Goal: Task Accomplishment & Management: Complete application form

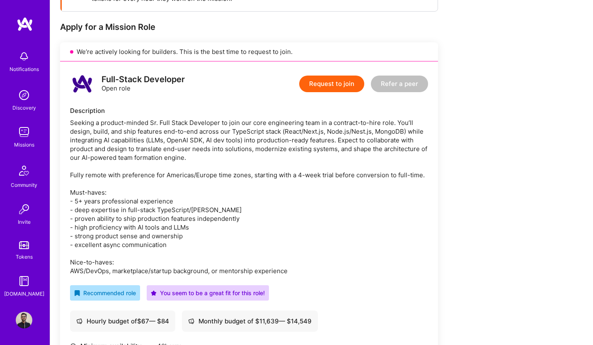
scroll to position [216, 0]
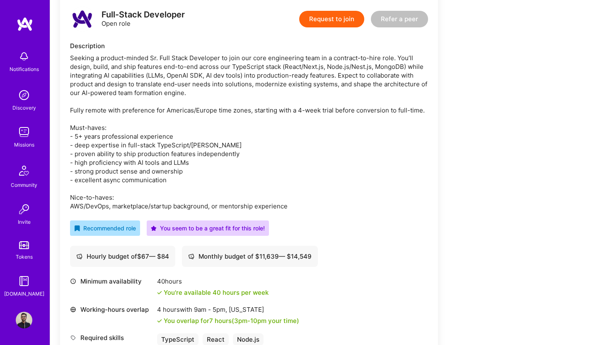
click at [25, 133] on img at bounding box center [24, 132] width 17 height 17
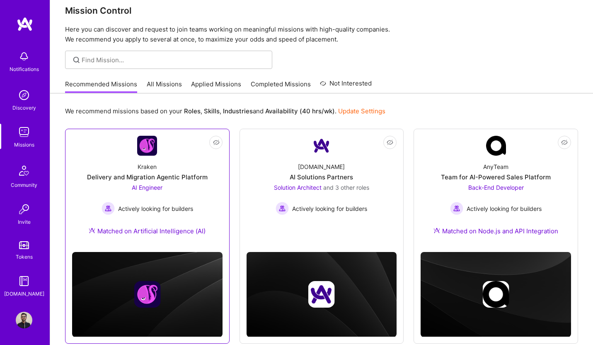
scroll to position [13, 0]
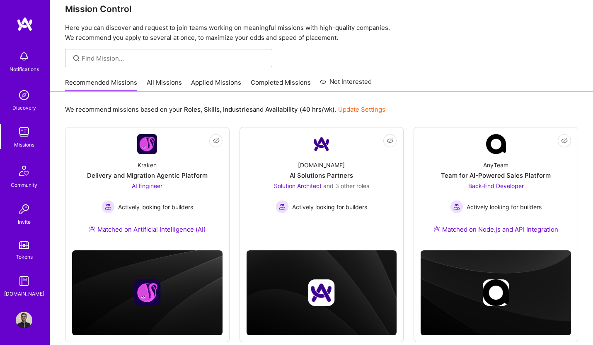
click at [167, 78] on link "All Missions" at bounding box center [164, 85] width 35 height 14
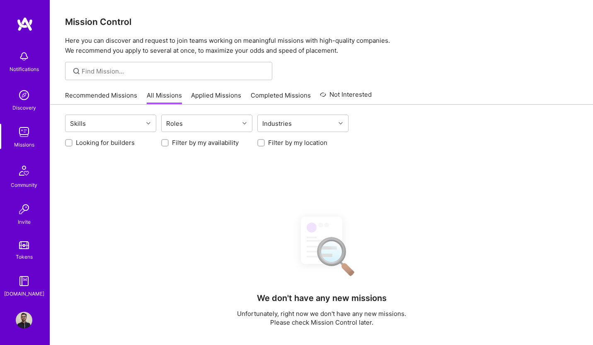
click at [69, 140] on input "Looking for builders" at bounding box center [70, 143] width 6 height 6
checkbox input "true"
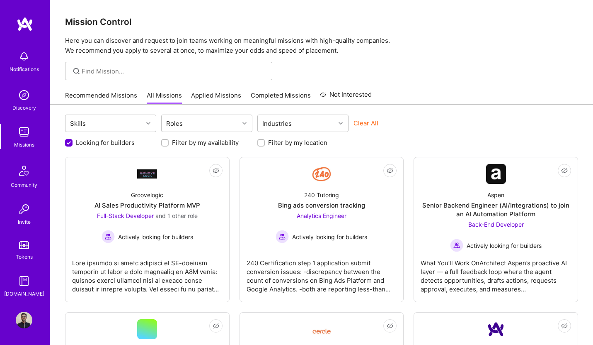
click at [170, 144] on div "Filter by my availability" at bounding box center [206, 142] width 91 height 9
click at [259, 142] on input "Filter by my location" at bounding box center [262, 143] width 6 height 6
checkbox input "true"
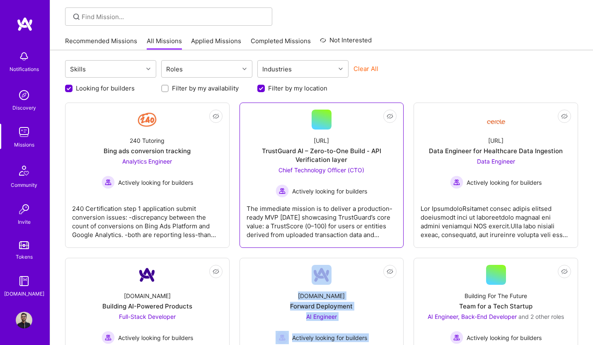
scroll to position [56, 0]
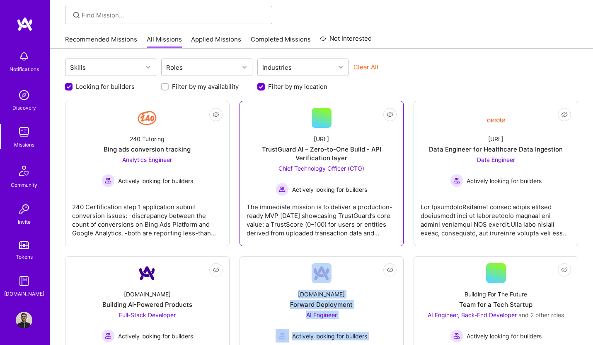
click at [319, 168] on span "Chief Technology Officer (CTO)" at bounding box center [322, 168] width 86 height 7
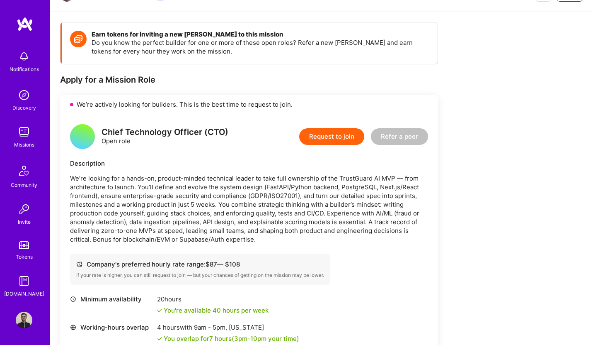
scroll to position [169, 0]
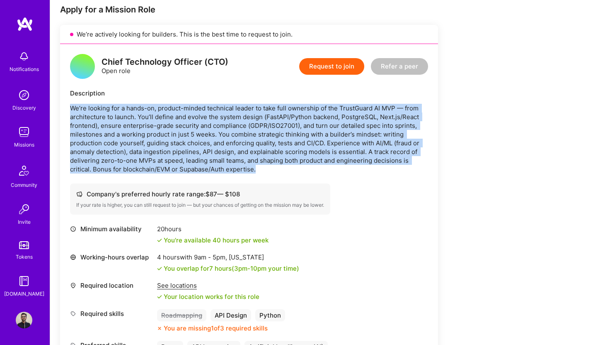
drag, startPoint x: 258, startPoint y: 170, endPoint x: 56, endPoint y: 108, distance: 211.2
click at [56, 108] on div "Earn tokens for inviting a new [PERSON_NAME] to this mission Do you know the pe…" at bounding box center [321, 239] width 543 height 595
copy p "We’re looking for a hands-on, product-minded technical leader to take full owne…"
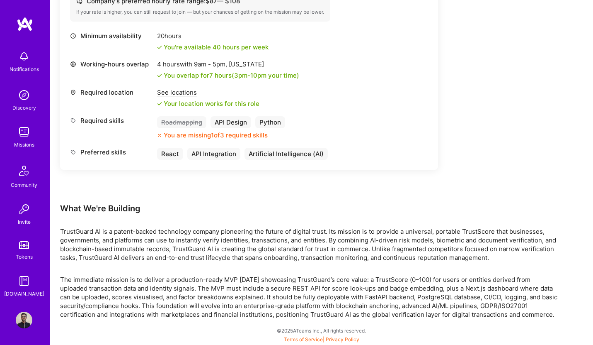
drag, startPoint x: 63, startPoint y: 209, endPoint x: 566, endPoint y: 312, distance: 514.2
click at [566, 312] on div "Earn tokens for inviting a new [PERSON_NAME] to this mission Do you know the pe…" at bounding box center [321, 46] width 543 height 595
copy div "Lore Ip'do Sitametc AdipiScing EL se d eiusmo-tempor incididunt utlabor etdolor…"
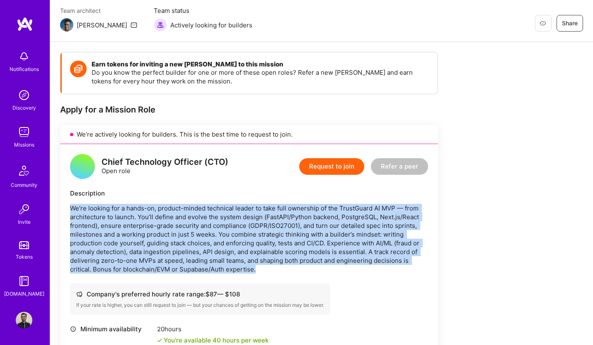
scroll to position [51, 0]
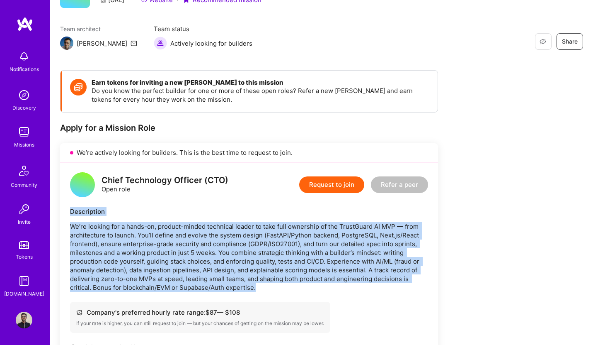
drag, startPoint x: 71, startPoint y: 212, endPoint x: 301, endPoint y: 288, distance: 242.3
click at [301, 288] on div "Description We’re looking for a hands-on, product-minded technical leader to ta…" at bounding box center [249, 249] width 358 height 85
copy div "Description We’re looking for a hands-on, product-minded technical leader to ta…"
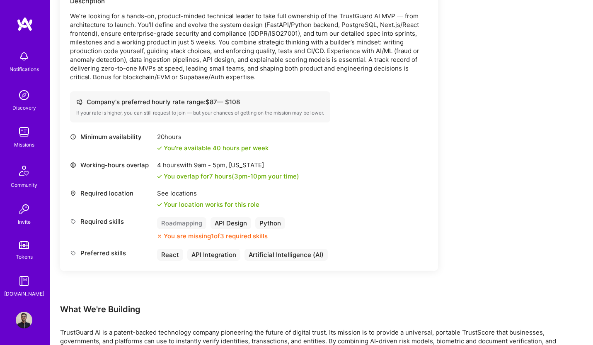
scroll to position [157, 0]
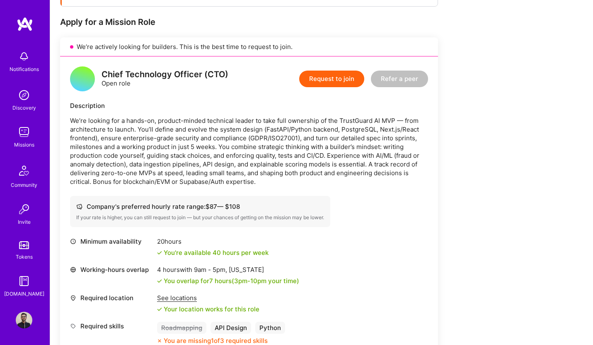
click at [121, 130] on p "We’re looking for a hands-on, product-minded technical leader to take full owne…" at bounding box center [249, 151] width 358 height 70
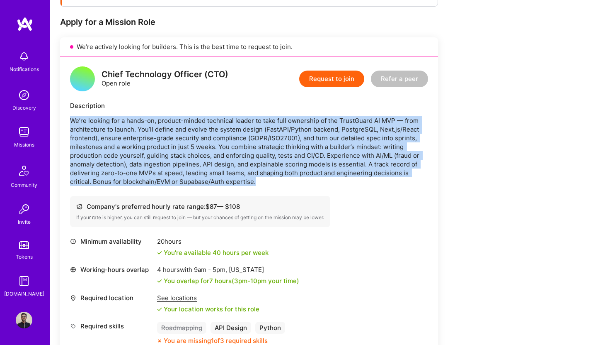
click at [121, 130] on p "We’re looking for a hands-on, product-minded technical leader to take full owne…" at bounding box center [249, 151] width 358 height 70
click at [227, 127] on p "We’re looking for a hands-on, product-minded technical leader to take full owne…" at bounding box center [249, 151] width 358 height 70
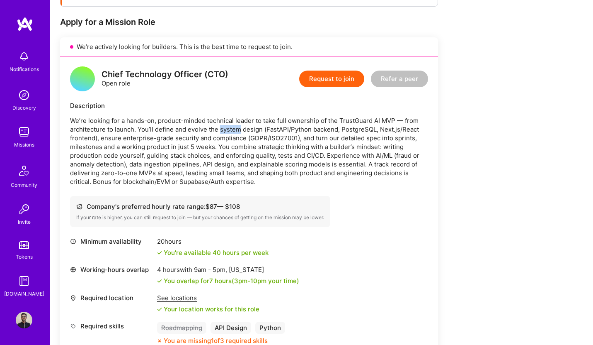
click at [227, 127] on p "We’re looking for a hands-on, product-minded technical leader to take full owne…" at bounding box center [249, 151] width 358 height 70
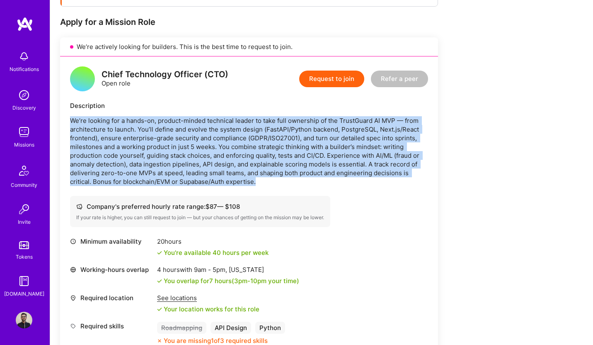
click at [227, 127] on p "We’re looking for a hands-on, product-minded technical leader to take full owne…" at bounding box center [249, 151] width 358 height 70
click at [189, 148] on p "We’re looking for a hands-on, product-minded technical leader to take full owne…" at bounding box center [249, 151] width 358 height 70
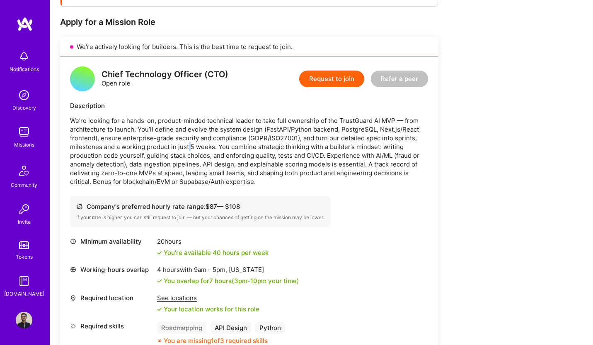
click at [189, 148] on p "We’re looking for a hands-on, product-minded technical leader to take full owne…" at bounding box center [249, 151] width 358 height 70
click at [257, 145] on p "We’re looking for a hands-on, product-minded technical leader to take full owne…" at bounding box center [249, 151] width 358 height 70
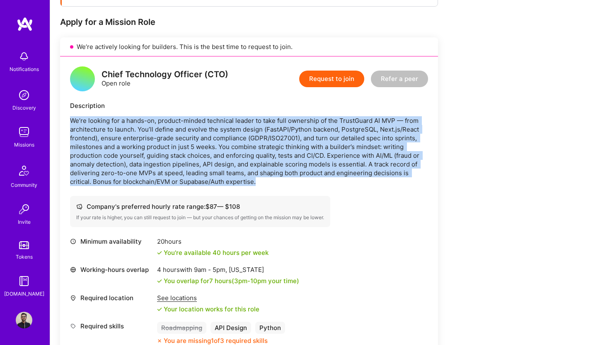
click at [257, 145] on p "We’re looking for a hands-on, product-minded technical leader to take full owne…" at bounding box center [249, 151] width 358 height 70
click at [130, 178] on p "We’re looking for a hands-on, product-minded technical leader to take full owne…" at bounding box center [249, 151] width 358 height 70
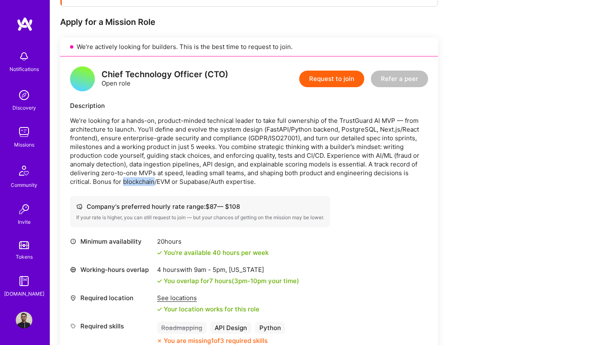
click at [130, 178] on p "We’re looking for a hands-on, product-minded technical leader to take full owne…" at bounding box center [249, 151] width 358 height 70
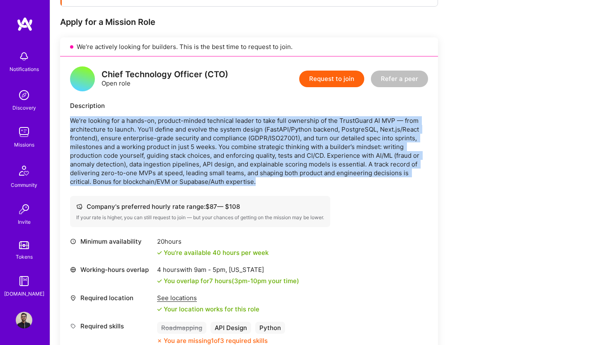
click at [130, 178] on p "We’re looking for a hands-on, product-minded technical leader to take full owne…" at bounding box center [249, 151] width 358 height 70
click at [156, 168] on p "We’re looking for a hands-on, product-minded technical leader to take full owne…" at bounding box center [249, 151] width 358 height 70
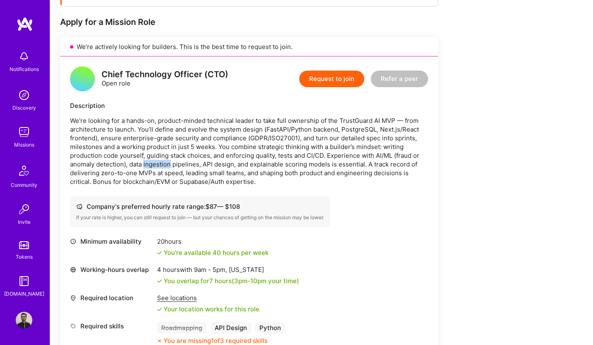
click at [156, 168] on p "We’re looking for a hands-on, product-minded technical leader to take full owne…" at bounding box center [249, 151] width 358 height 70
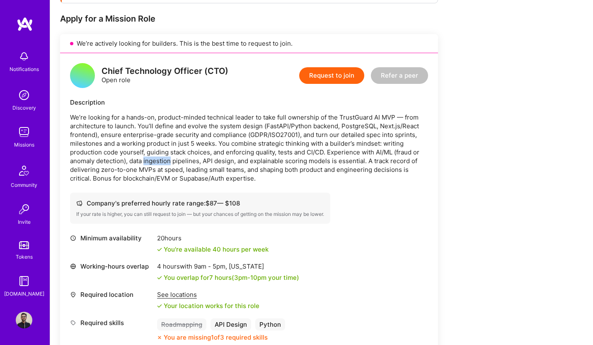
scroll to position [165, 0]
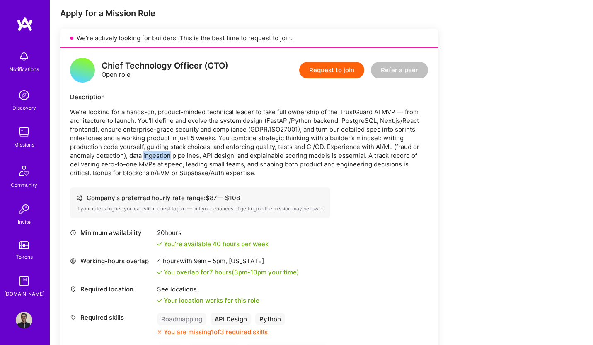
click at [328, 73] on button "Request to join" at bounding box center [331, 70] width 65 height 17
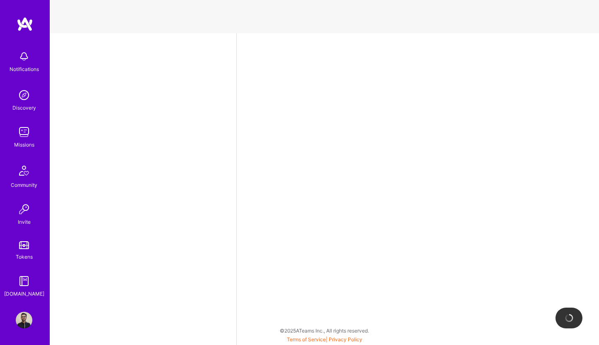
select select "DE"
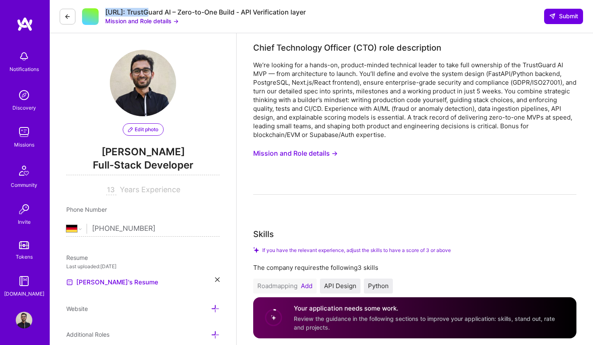
drag, startPoint x: 147, startPoint y: 13, endPoint x: 101, endPoint y: 12, distance: 46.1
click at [101, 12] on div "Trustguard.ai: TrustGuard AI – Zero-to-One Build - API Verification layer Missi…" at bounding box center [183, 16] width 246 height 17
copy div "[URL]"
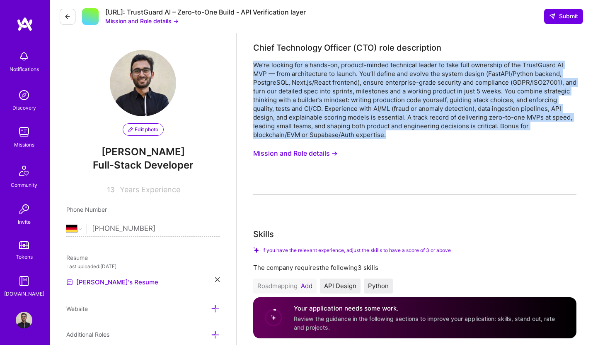
drag, startPoint x: 386, startPoint y: 135, endPoint x: 249, endPoint y: 64, distance: 154.8
copy div "We’re looking for a hands-on, product-minded technical leader to take full owne…"
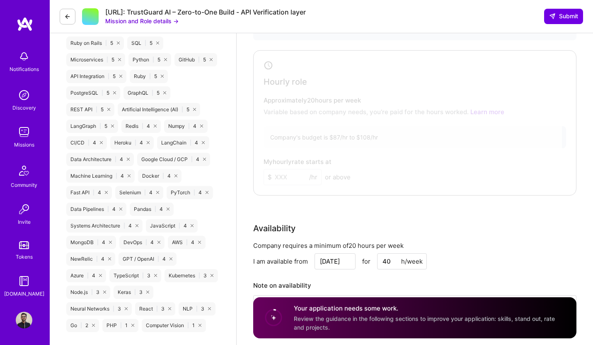
scroll to position [220, 0]
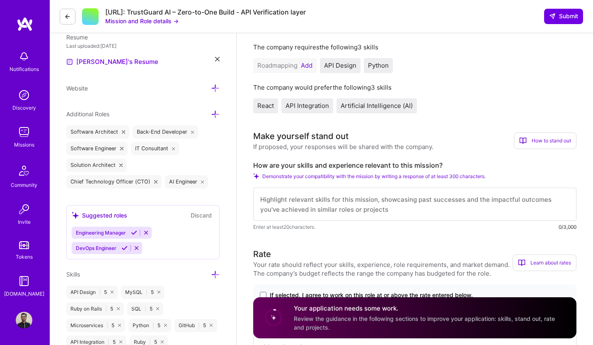
click at [255, 165] on label "How are your skills and experience relevant to this mission?" at bounding box center [414, 165] width 323 height 9
drag, startPoint x: 253, startPoint y: 164, endPoint x: 449, endPoint y: 163, distance: 195.7
copy label "How are your skills and experience relevant to this mission?"
click at [300, 207] on textarea at bounding box center [414, 203] width 323 height 33
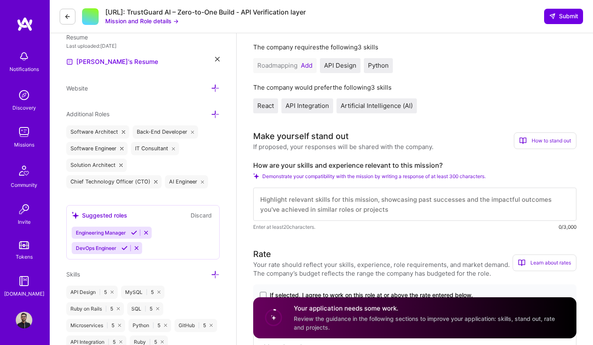
paste textarea "My skills and experience fit closely with TrustGuard AI’s mission of delivering…"
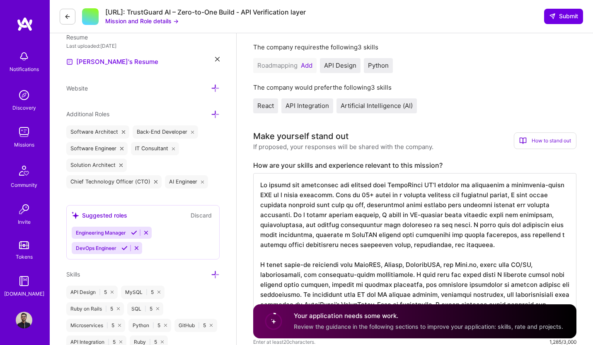
click at [340, 197] on textarea at bounding box center [414, 254] width 323 height 163
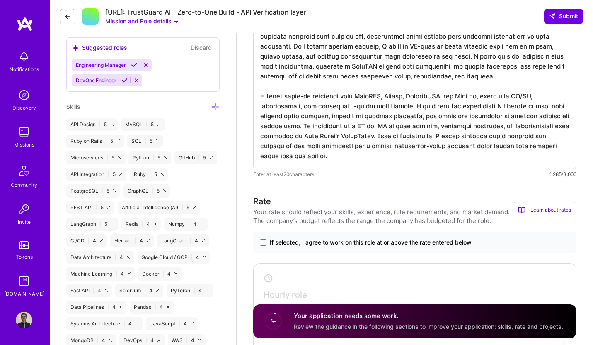
scroll to position [549, 0]
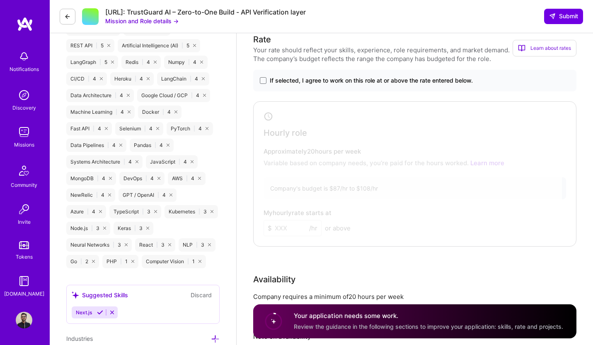
type textarea "My skills and experience fit closely with TrustGuard AI’s mission of delivering…"
click at [261, 77] on label "If selected, I agree to work on this role at or above the rate entered below." at bounding box center [415, 80] width 310 height 8
click at [0, 0] on input "If selected, I agree to work on this role at or above the rate entered below." at bounding box center [0, 0] width 0 height 0
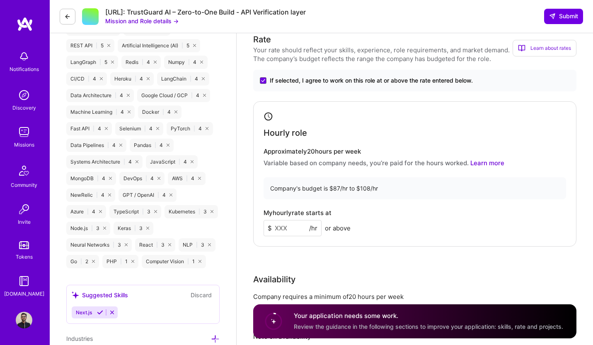
click at [287, 230] on input at bounding box center [293, 228] width 58 height 16
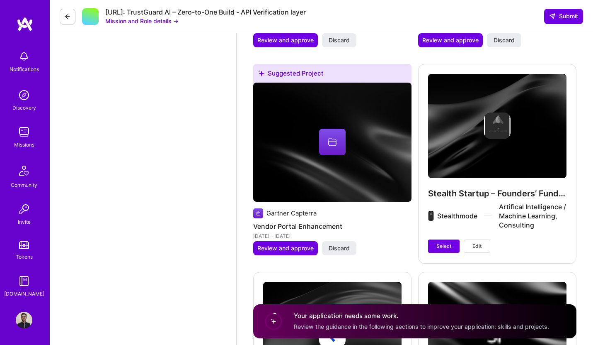
scroll to position [2154, 0]
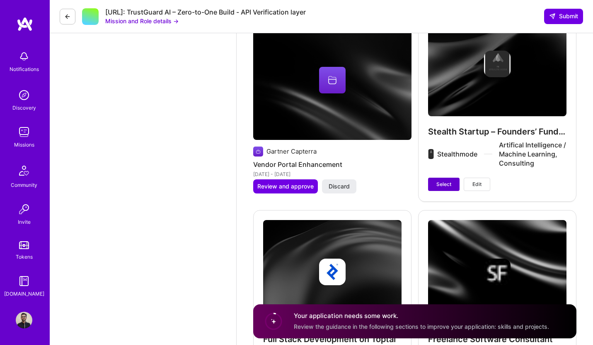
type input "100"
click at [447, 182] on span "Select" at bounding box center [444, 183] width 15 height 7
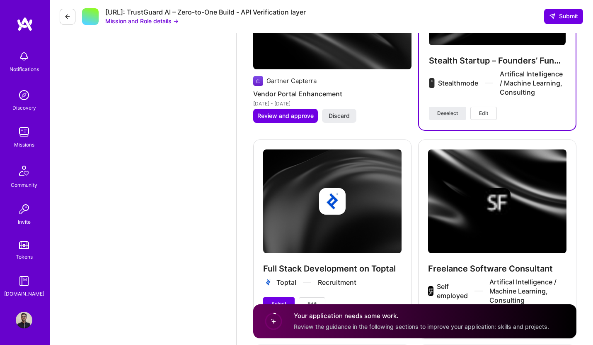
scroll to position [2297, 0]
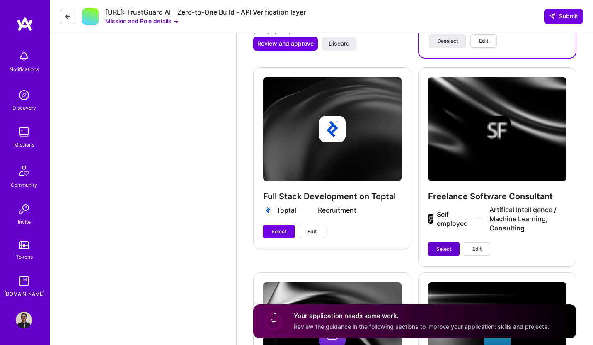
click at [441, 252] on span "Select" at bounding box center [444, 248] width 15 height 7
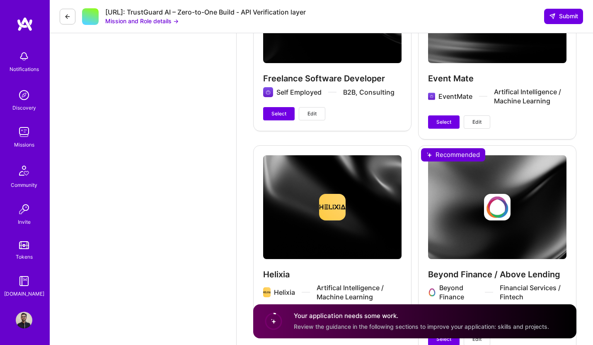
scroll to position [2678, 0]
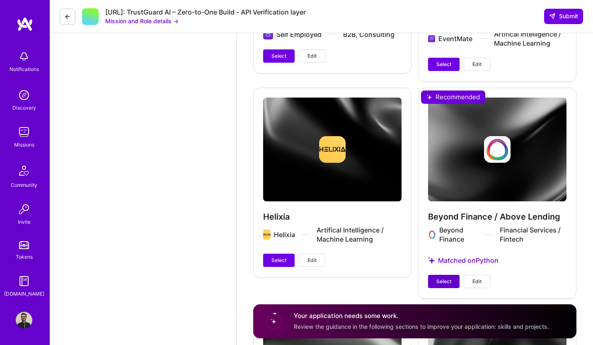
click at [434, 277] on button "Select" at bounding box center [444, 280] width 32 height 13
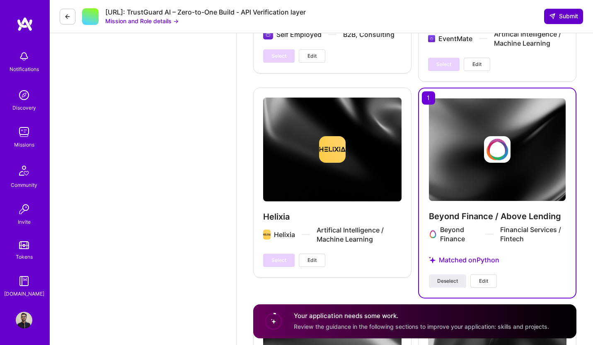
click at [562, 15] on span "Submit" at bounding box center [563, 16] width 29 height 8
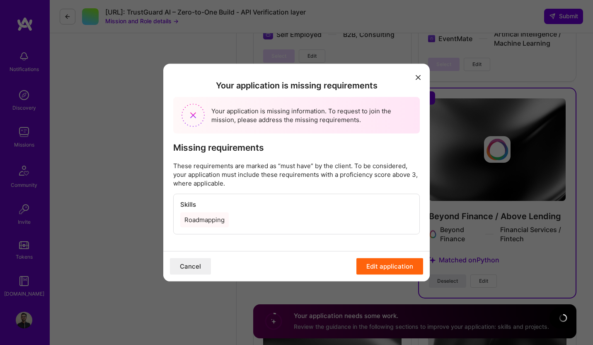
click at [396, 266] on button "Edit application" at bounding box center [390, 266] width 67 height 17
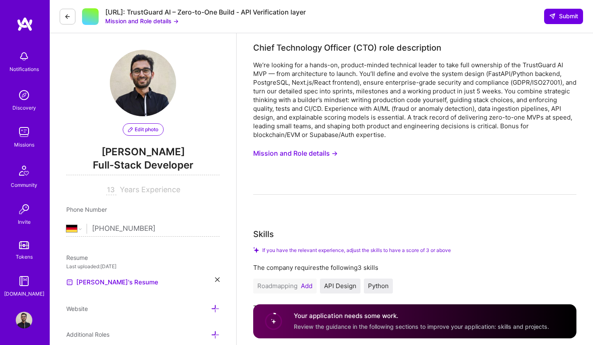
scroll to position [170, 0]
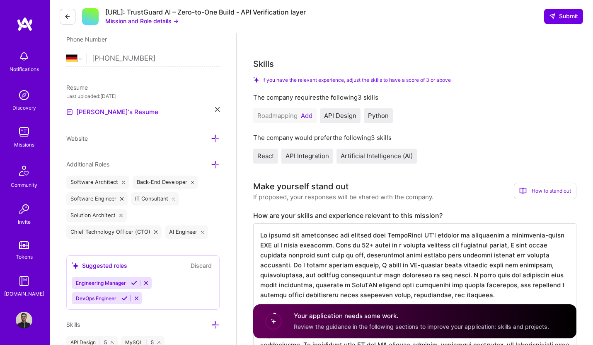
click at [304, 111] on div "Roadmapping Add" at bounding box center [284, 115] width 63 height 15
click at [310, 115] on button "Add" at bounding box center [307, 115] width 12 height 7
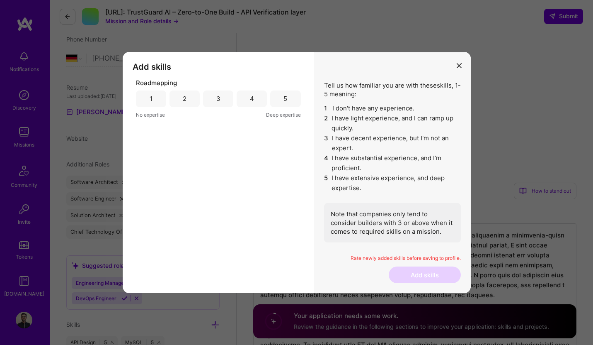
click at [255, 102] on div "4" at bounding box center [252, 98] width 30 height 17
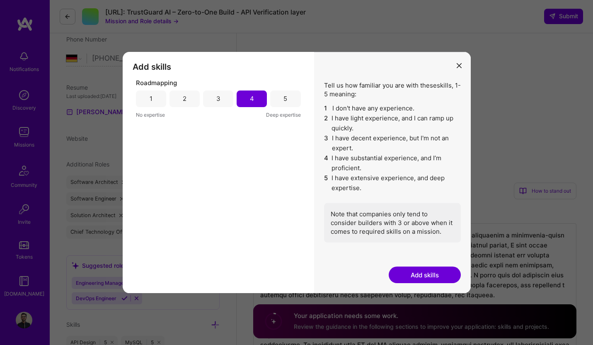
click at [440, 278] on button "Add skills" at bounding box center [425, 274] width 72 height 17
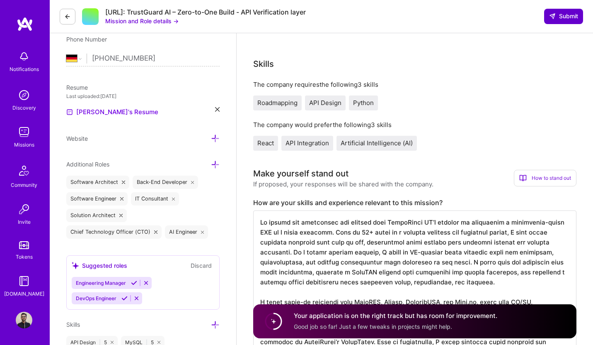
click at [553, 12] on button "Submit" at bounding box center [563, 16] width 39 height 15
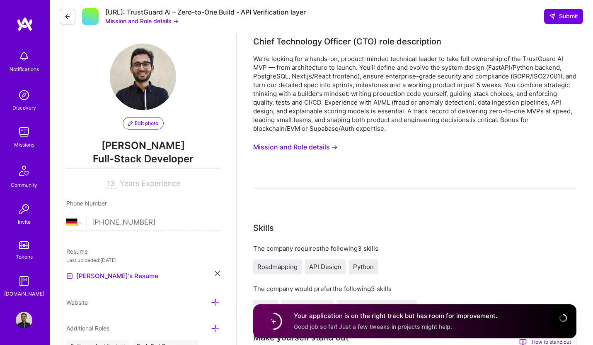
scroll to position [0, 0]
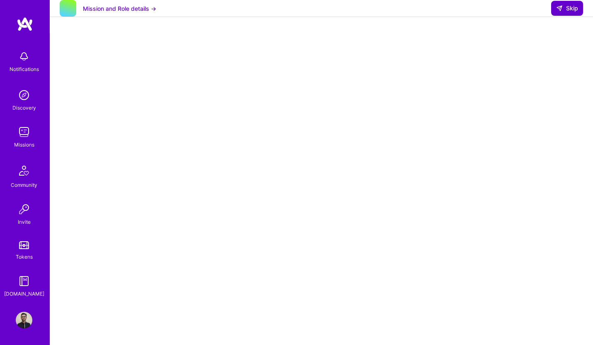
click at [578, 12] on span "Skip" at bounding box center [567, 8] width 22 height 8
select select "DE"
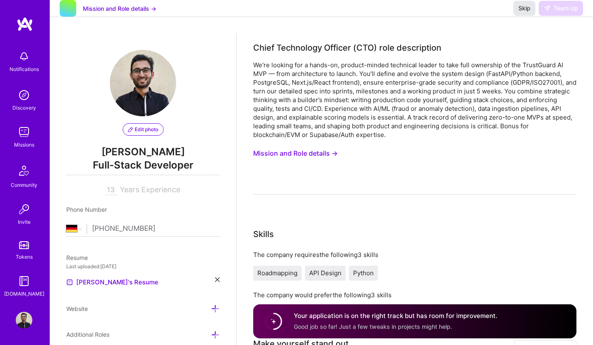
click at [520, 12] on span "Skip" at bounding box center [525, 8] width 12 height 8
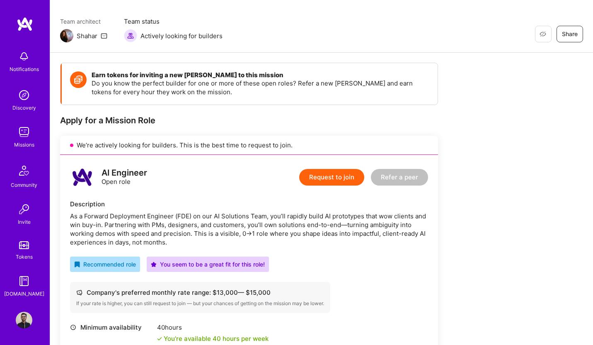
scroll to position [24, 0]
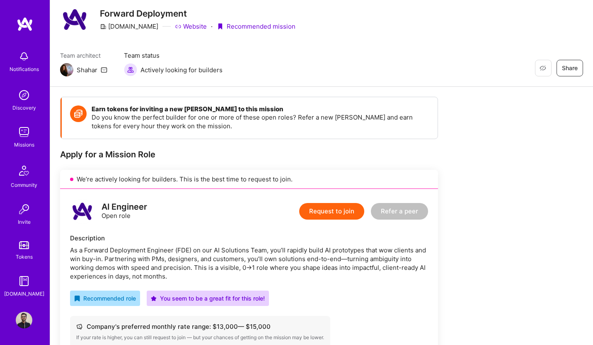
click at [175, 25] on link "Website" at bounding box center [191, 26] width 32 height 9
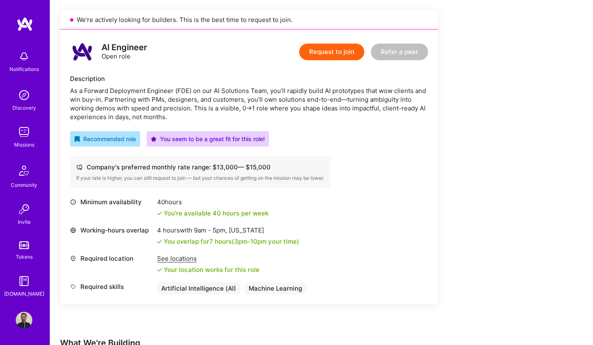
scroll to position [47, 0]
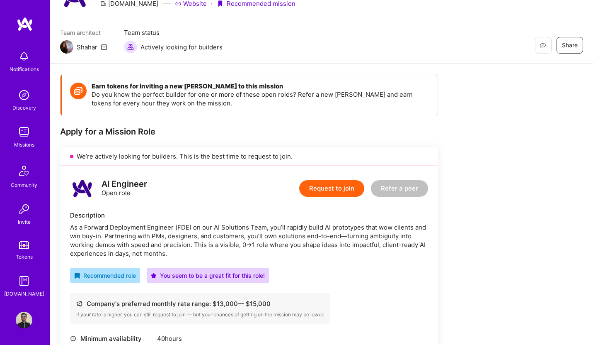
click at [27, 132] on img at bounding box center [24, 132] width 17 height 17
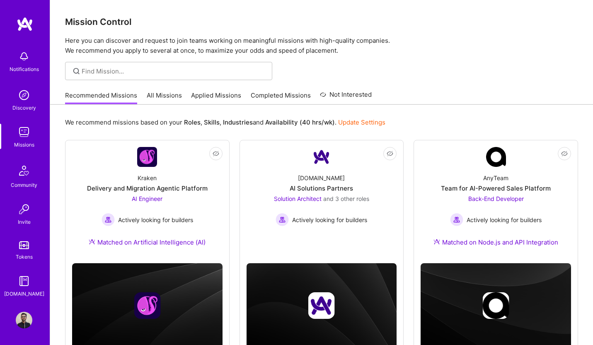
click at [208, 95] on link "Applied Missions" at bounding box center [216, 98] width 50 height 14
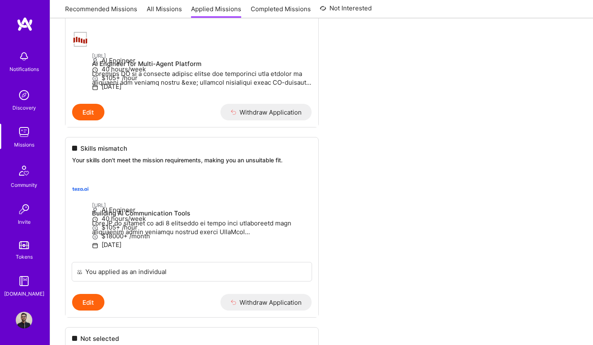
scroll to position [1025, 0]
